Goal: Task Accomplishment & Management: Manage account settings

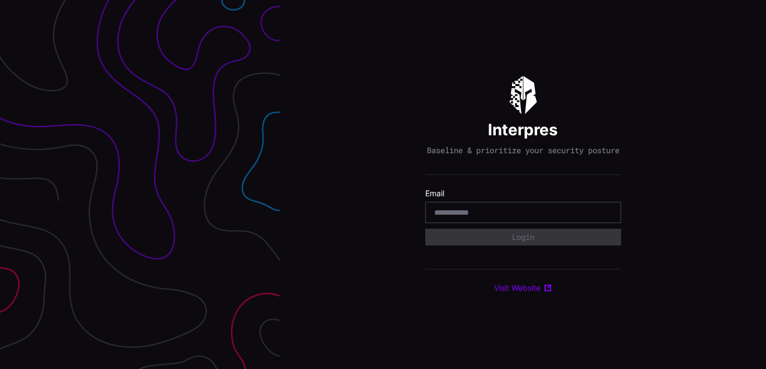
click at [506, 217] on input "email" at bounding box center [523, 213] width 178 height 10
type input "**********"
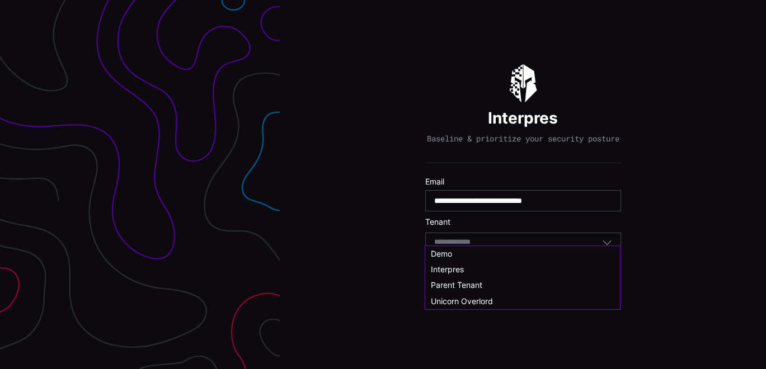
click at [480, 246] on input at bounding box center [463, 243] width 58 height 10
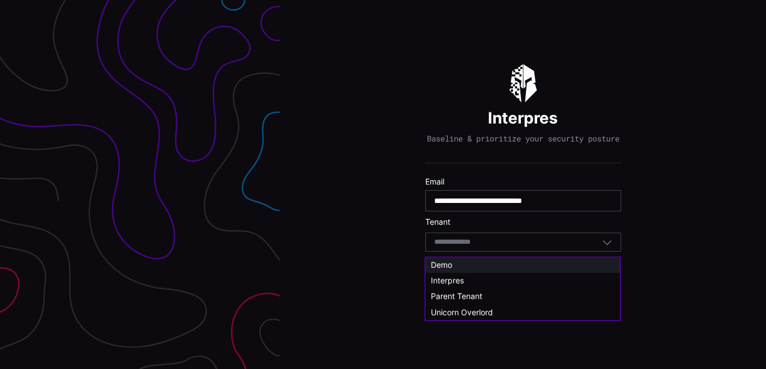
click at [457, 267] on div "Demo" at bounding box center [522, 265] width 183 height 10
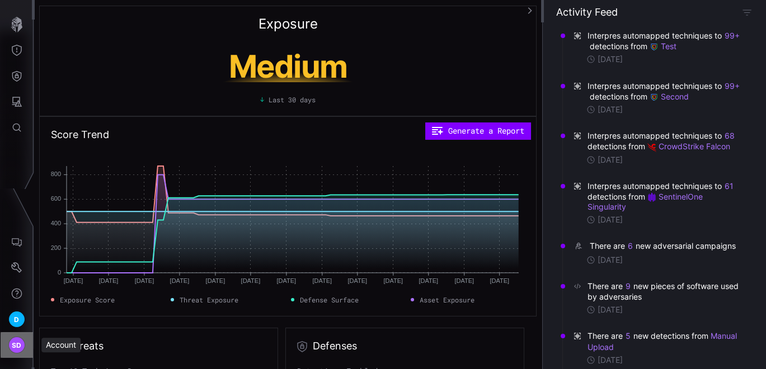
click at [12, 344] on span "SD" at bounding box center [17, 346] width 10 height 12
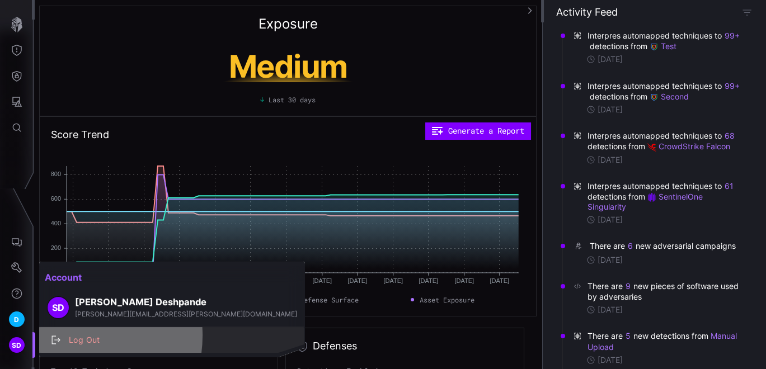
click at [70, 336] on div "Log Out" at bounding box center [177, 340] width 229 height 14
